Goal: Task Accomplishment & Management: Complete application form

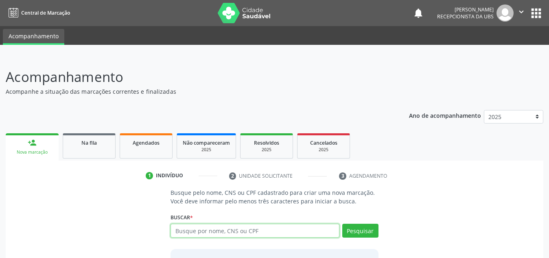
click at [230, 226] on input "text" at bounding box center [255, 230] width 169 height 14
type input "704009837939769"
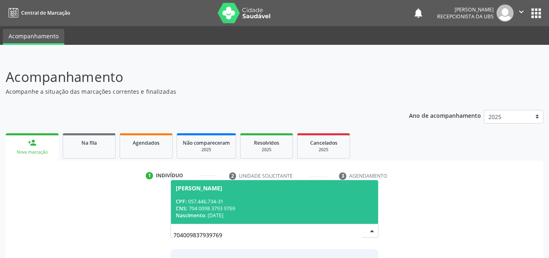
click at [207, 203] on div "CPF: 057.446.734-31" at bounding box center [274, 201] width 197 height 7
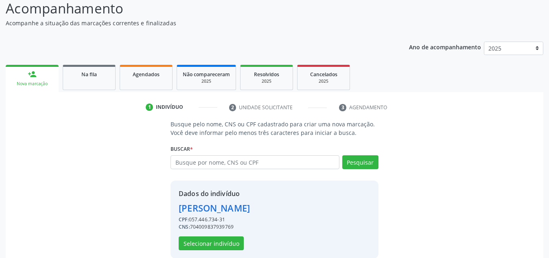
scroll to position [80, 0]
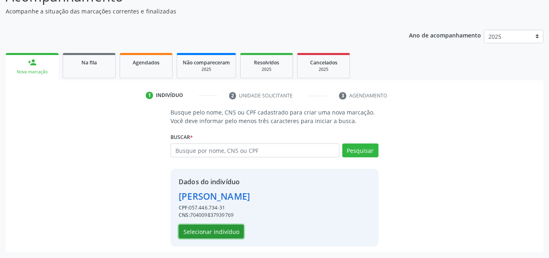
click at [231, 228] on button "Selecionar indivíduo" at bounding box center [211, 231] width 65 height 14
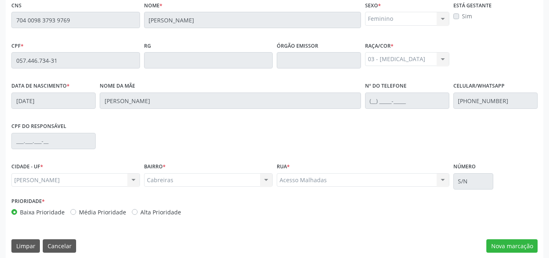
scroll to position [219, 0]
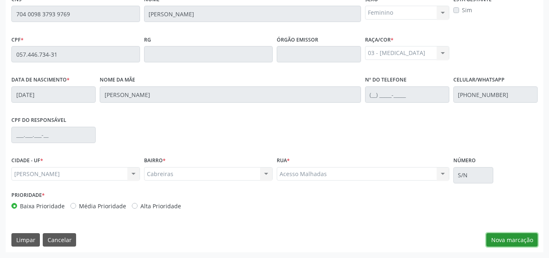
click at [495, 239] on button "Nova marcação" at bounding box center [511, 240] width 51 height 14
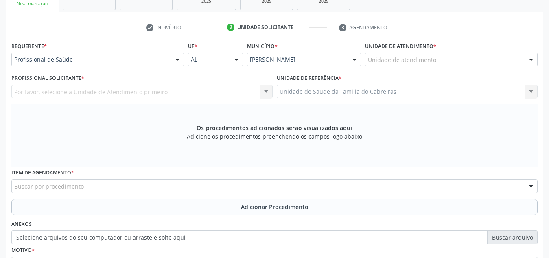
scroll to position [148, 0]
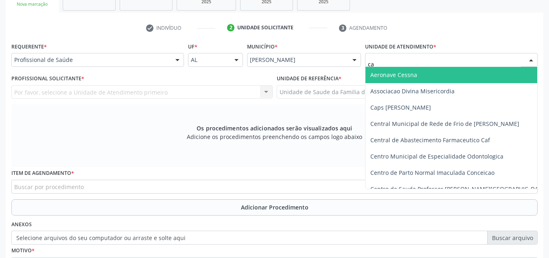
type input "cab"
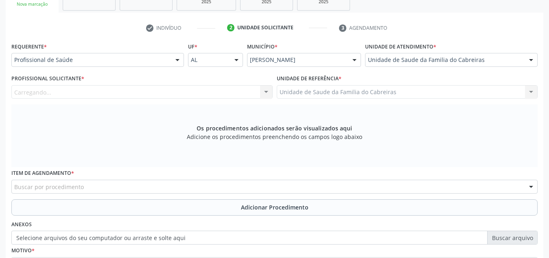
click at [250, 94] on div "Carregando... Nenhum resultado encontrado para: " " Não há nenhuma opção para s…" at bounding box center [141, 92] width 261 height 14
click at [231, 95] on div "Carregando... Nenhum resultado encontrado para: " " Não há nenhuma opção para s…" at bounding box center [141, 92] width 261 height 14
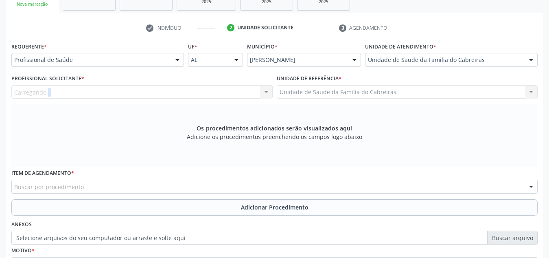
click at [231, 95] on div "Carregando... Nenhum resultado encontrado para: " " Não há nenhuma opção para s…" at bounding box center [141, 92] width 261 height 14
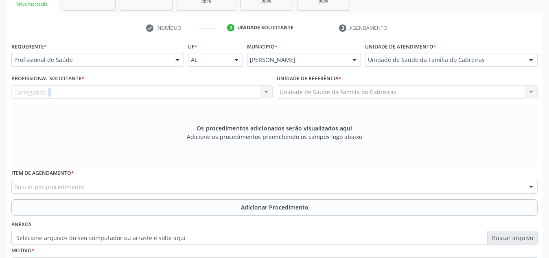
click at [231, 95] on div "Carregando... Nenhum resultado encontrado para: " " Não há nenhuma opção para s…" at bounding box center [141, 92] width 261 height 14
click at [231, 96] on div "Carregando... Nenhum resultado encontrado para: " " Não há nenhuma opção para s…" at bounding box center [141, 92] width 261 height 14
click at [231, 96] on div "Profissional solicitante Nenhum resultado encontrado para: " " Não há nenhuma o…" at bounding box center [141, 92] width 261 height 14
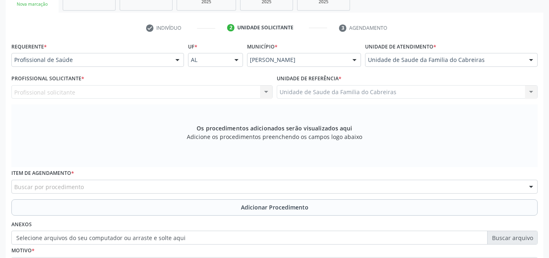
click at [231, 96] on div "Profissional solicitante Nenhum resultado encontrado para: " " Não há nenhuma o…" at bounding box center [141, 92] width 261 height 14
click at [230, 88] on div "Profissional solicitante Nenhum resultado encontrado para: " " Não há nenhuma o…" at bounding box center [141, 92] width 261 height 14
drag, startPoint x: 230, startPoint y: 88, endPoint x: 341, endPoint y: 90, distance: 111.1
click at [341, 90] on div "Profissional Solicitante * Profissional solicitante Nenhum resultado encontrado…" at bounding box center [274, 88] width 530 height 32
click at [341, 90] on div "Unidade de Saude da Familia do Cabreiras Unidade de Saude da Familia do Cabreir…" at bounding box center [407, 92] width 261 height 14
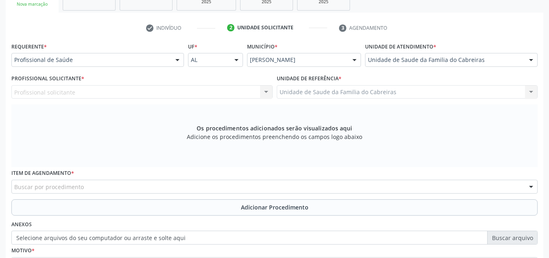
click at [201, 85] on div "Profissional solicitante Nenhum resultado encontrado para: " " Não há nenhuma o…" at bounding box center [141, 92] width 261 height 14
click at [199, 90] on div "Profissional solicitante Nenhum resultado encontrado para: " " Não há nenhuma o…" at bounding box center [141, 92] width 261 height 14
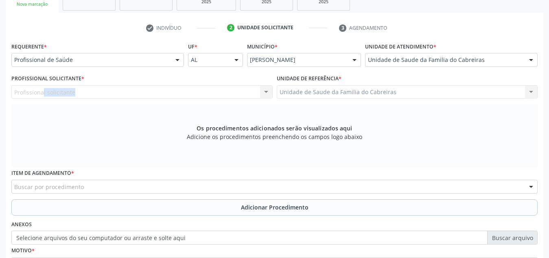
click at [199, 90] on div "Profissional solicitante Nenhum resultado encontrado para: " " Não há nenhuma o…" at bounding box center [141, 92] width 261 height 14
click at [106, 80] on div "Profissional Solicitante * Profissional solicitante Nenhum resultado encontrado…" at bounding box center [141, 85] width 261 height 26
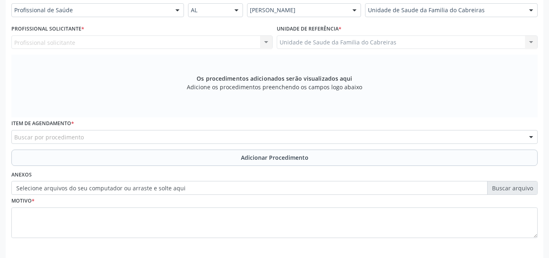
scroll to position [231, 0]
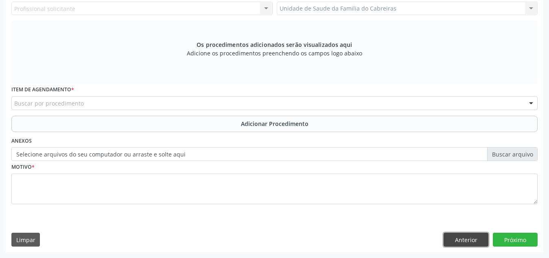
click at [465, 238] on button "Anterior" at bounding box center [466, 239] width 45 height 14
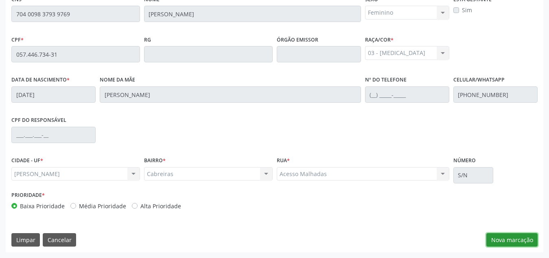
click at [491, 237] on button "Nova marcação" at bounding box center [511, 240] width 51 height 14
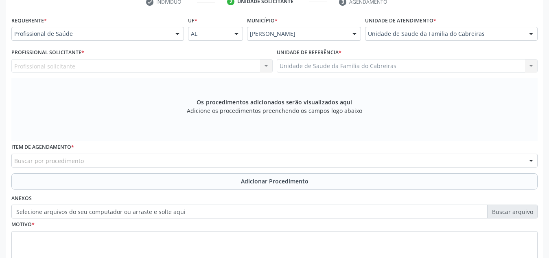
scroll to position [159, 0]
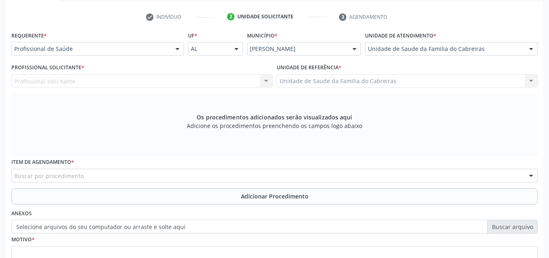
click at [247, 81] on div "Profissional solicitante Nenhum resultado encontrado para: " " Não há nenhuma o…" at bounding box center [141, 81] width 261 height 14
